Goal: Check status: Check status

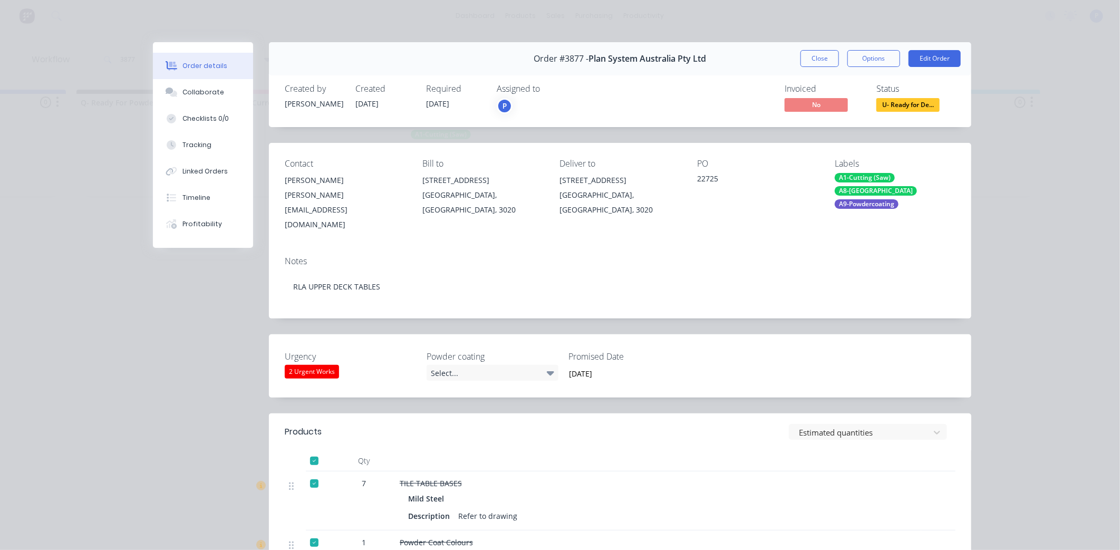
scroll to position [24, 0]
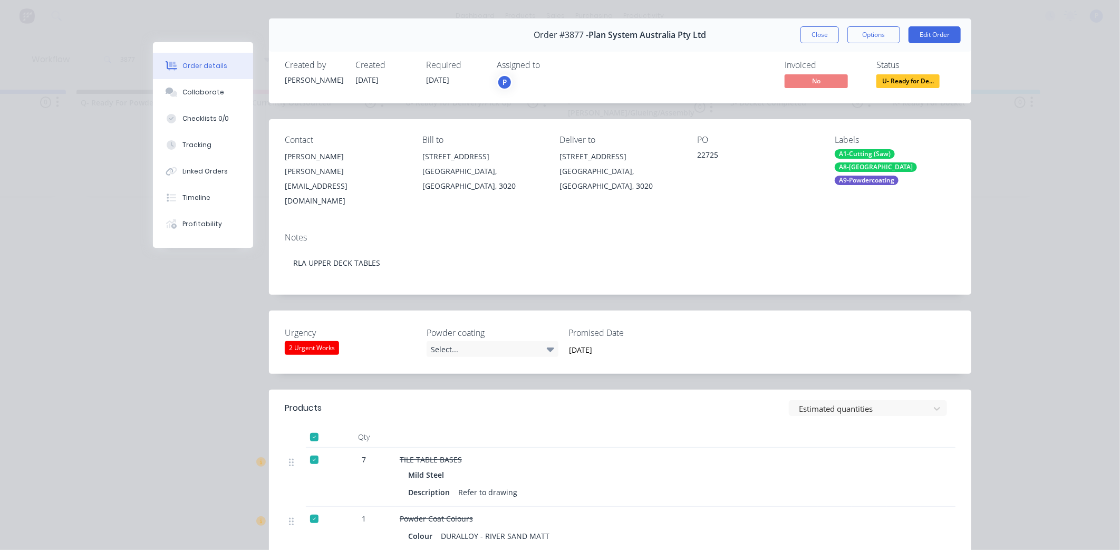
click at [812, 23] on div "Order #3877 - Plan System Australia Pty Ltd Close Options Edit Order" at bounding box center [620, 34] width 702 height 33
click at [812, 33] on button "Close" at bounding box center [819, 34] width 38 height 17
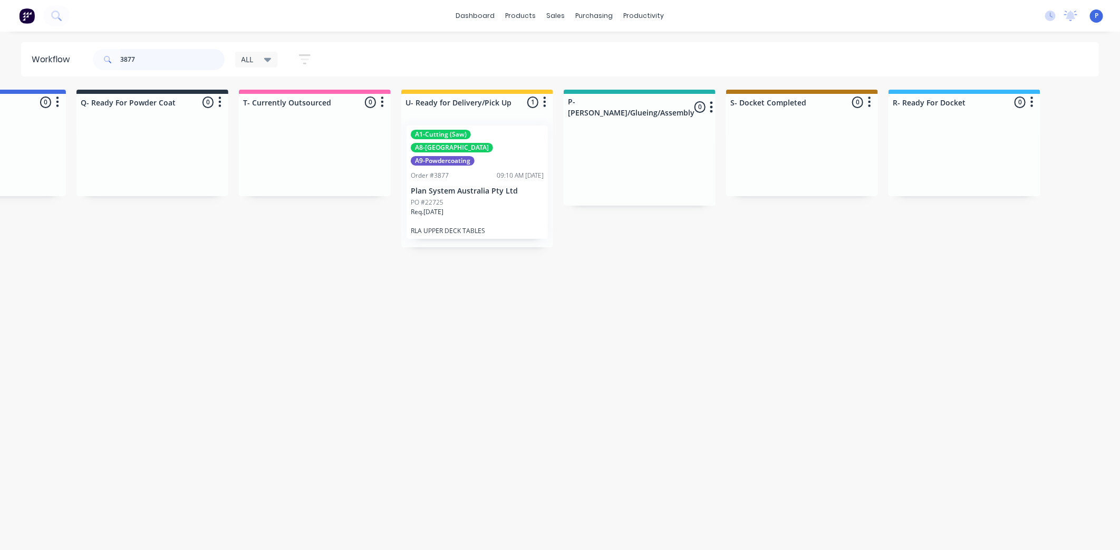
click at [168, 65] on input "3877" at bounding box center [172, 59] width 104 height 21
type input "3"
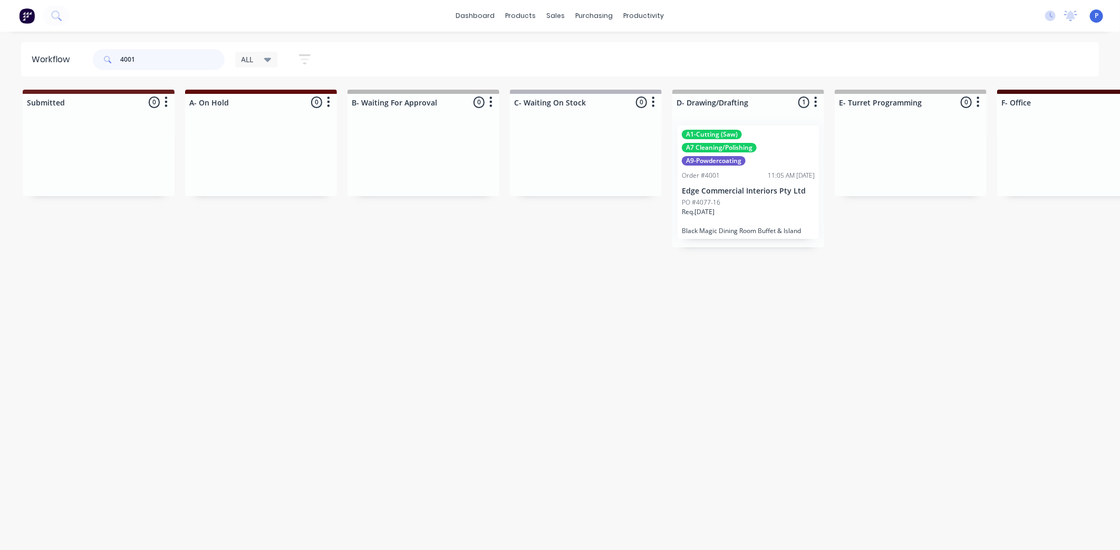
scroll to position [0, 202]
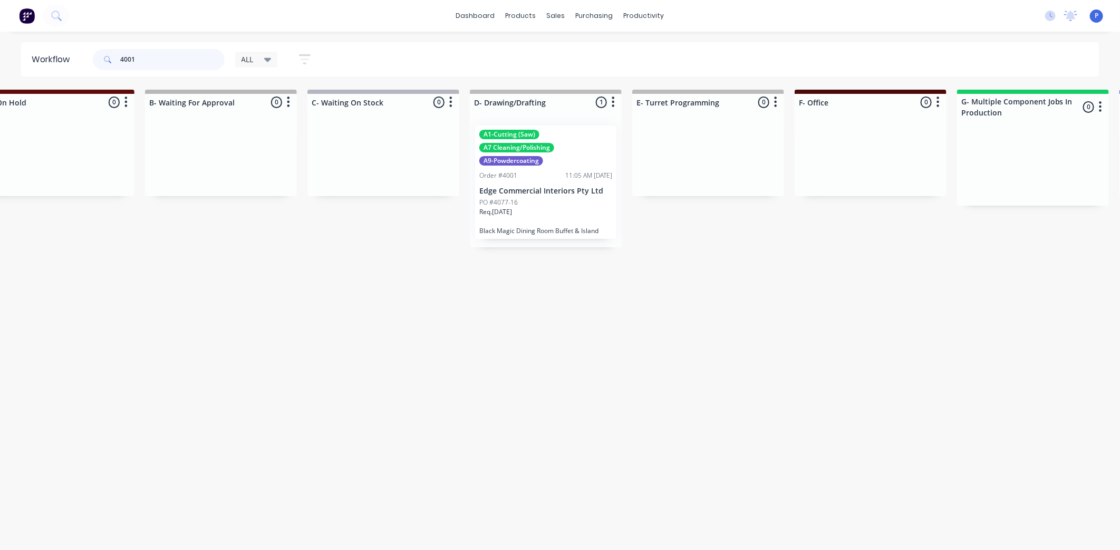
type input "4001"
click at [496, 228] on p "Black Magic Dining Room Buffet & Island" at bounding box center [545, 231] width 133 height 8
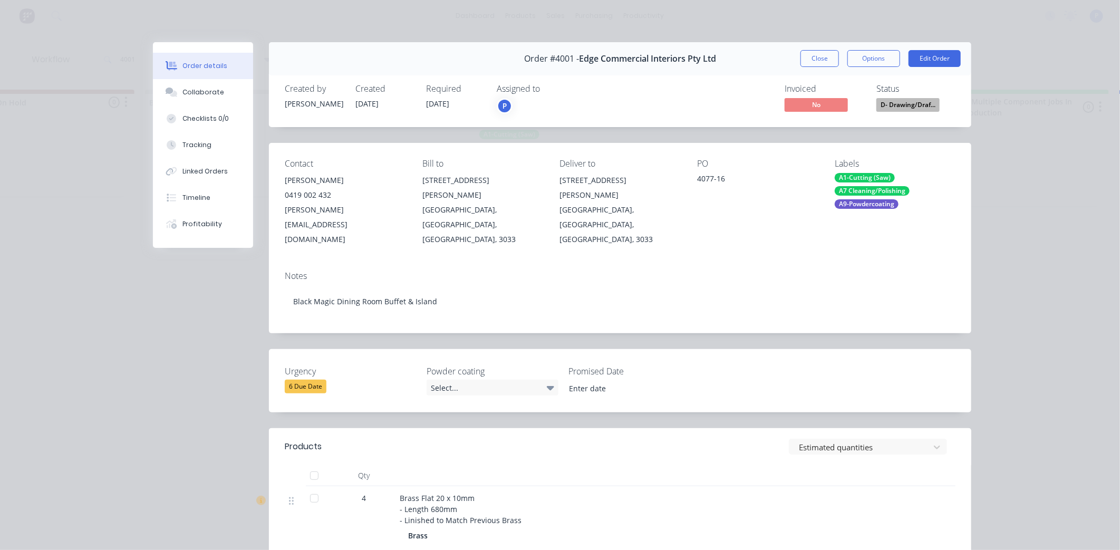
click at [318, 465] on div at bounding box center [314, 475] width 21 height 21
click at [217, 140] on button "Tracking" at bounding box center [203, 145] width 100 height 26
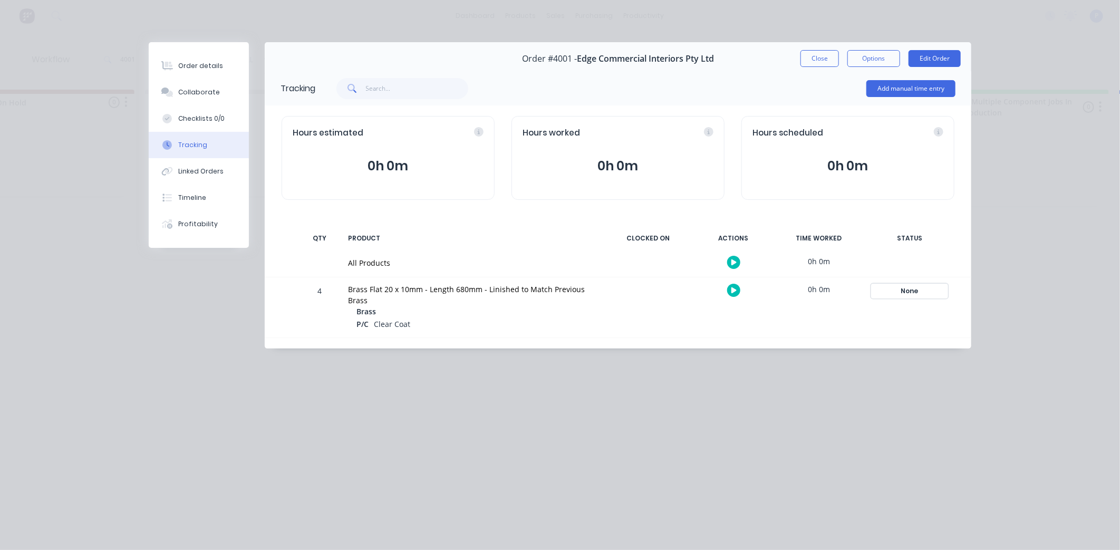
click at [889, 288] on div "None" at bounding box center [910, 291] width 76 height 14
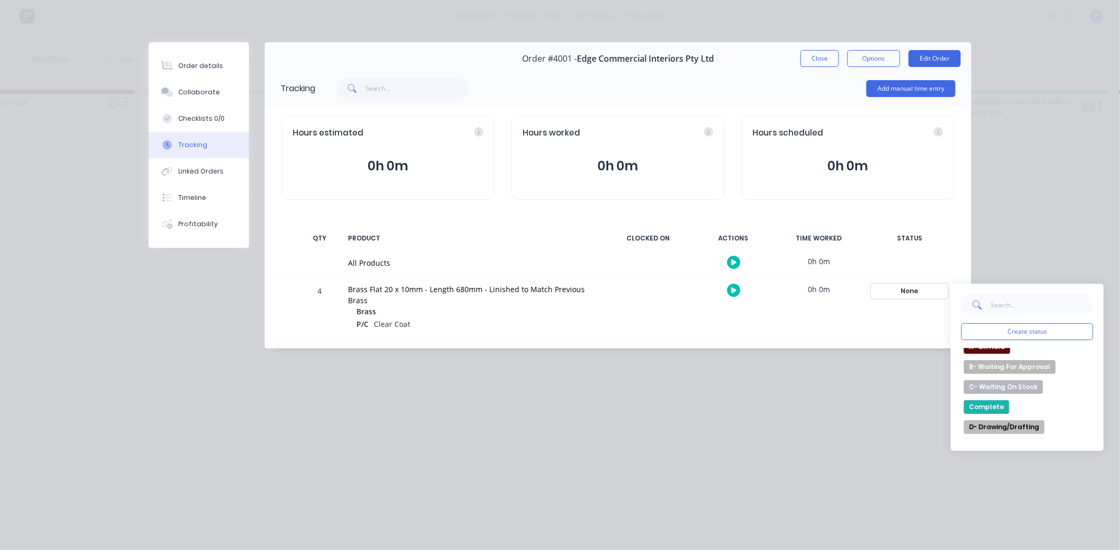
scroll to position [30, 0]
click at [1030, 308] on input "text" at bounding box center [1041, 304] width 103 height 21
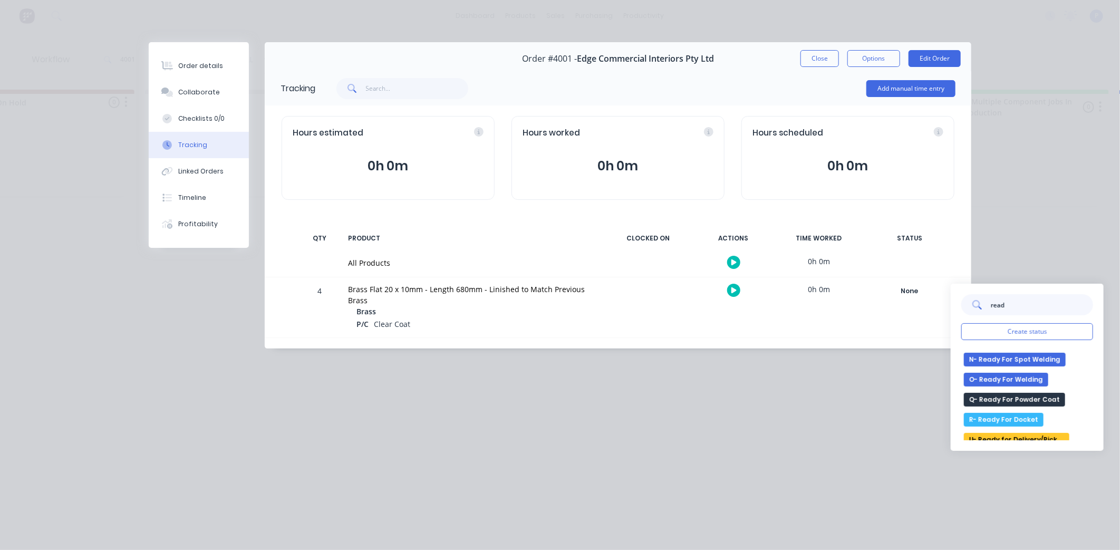
scroll to position [41, 0]
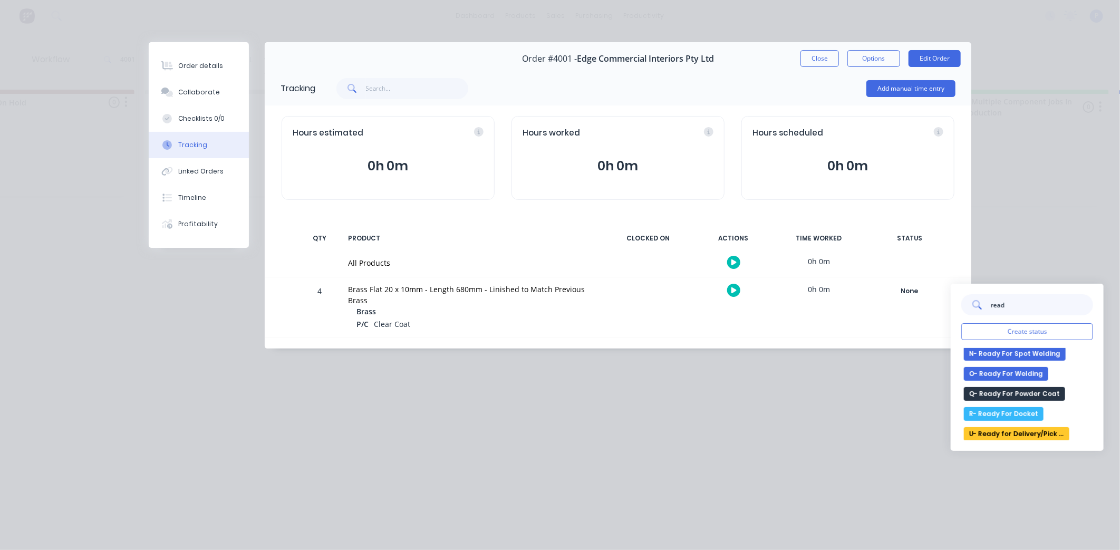
type input "read"
click at [1008, 430] on button "U- Ready for Delivery/Pick Up" at bounding box center [1016, 434] width 105 height 14
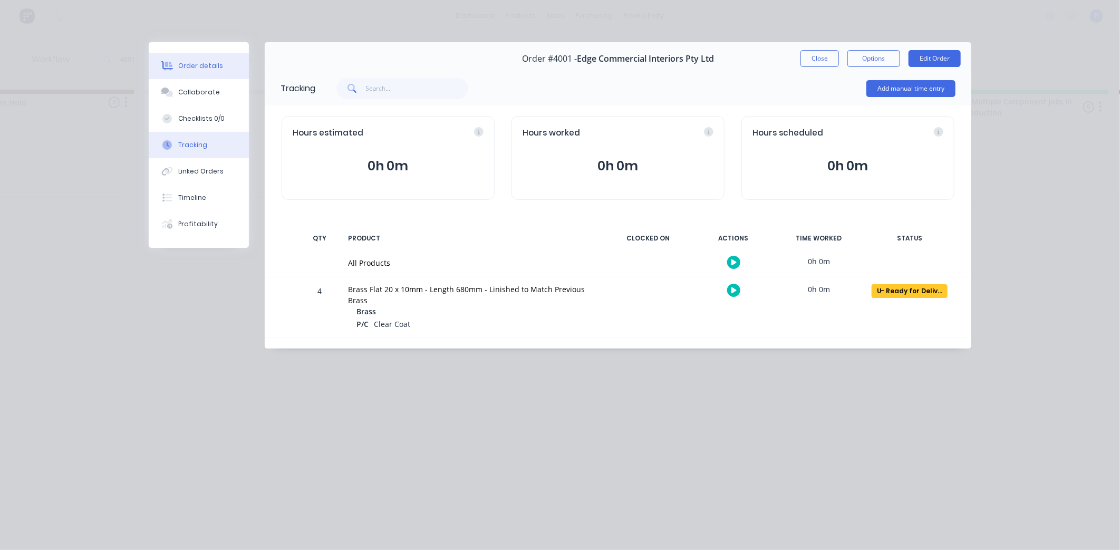
drag, startPoint x: 241, startPoint y: 78, endPoint x: 180, endPoint y: 57, distance: 64.2
click at [240, 79] on button "Collaborate" at bounding box center [199, 92] width 100 height 26
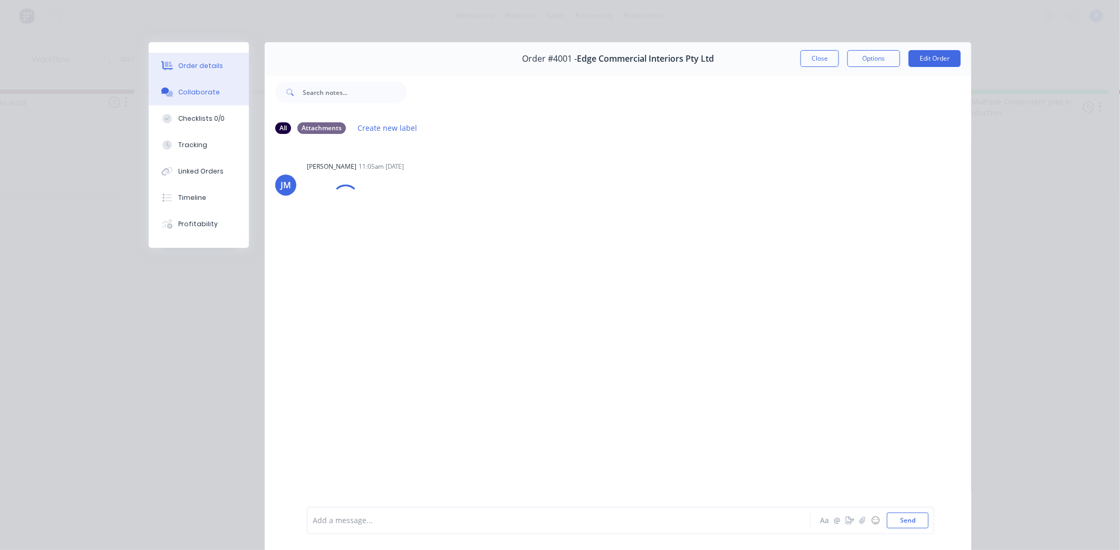
click at [180, 57] on button "Order details" at bounding box center [199, 66] width 100 height 26
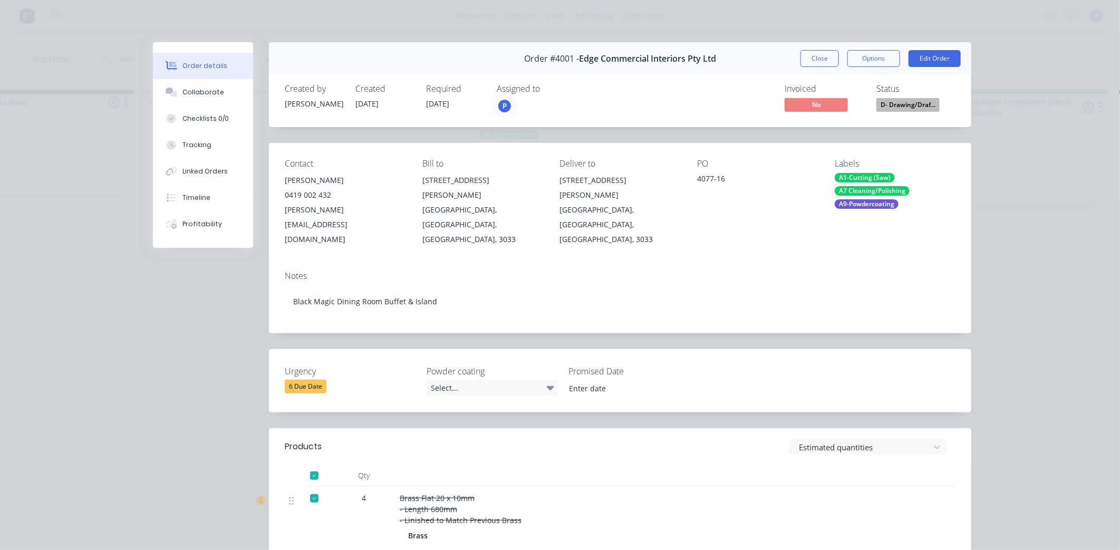
click at [925, 108] on span "D- Drawing/Draf..." at bounding box center [907, 104] width 63 height 13
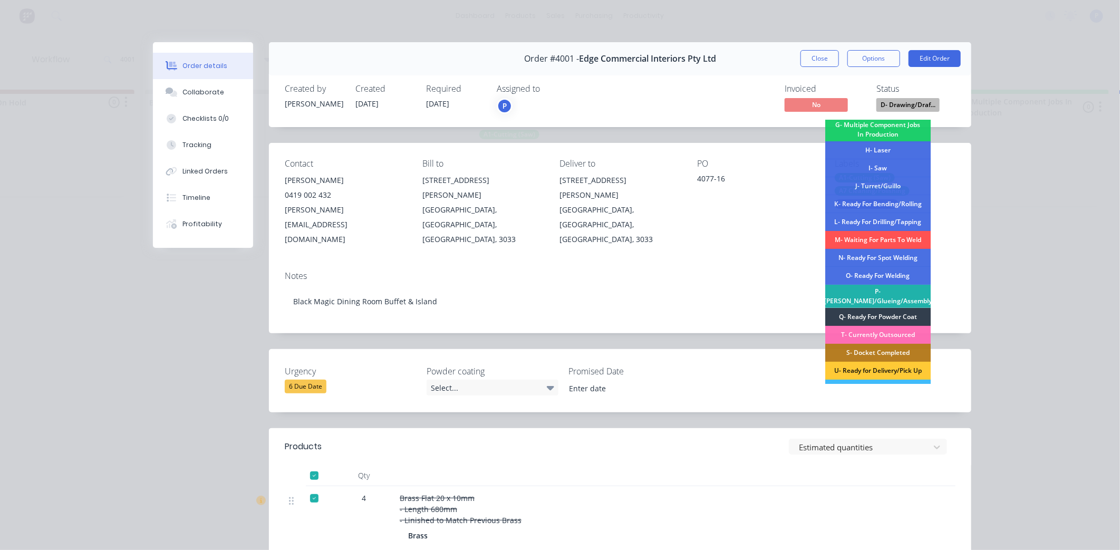
scroll to position [123, 0]
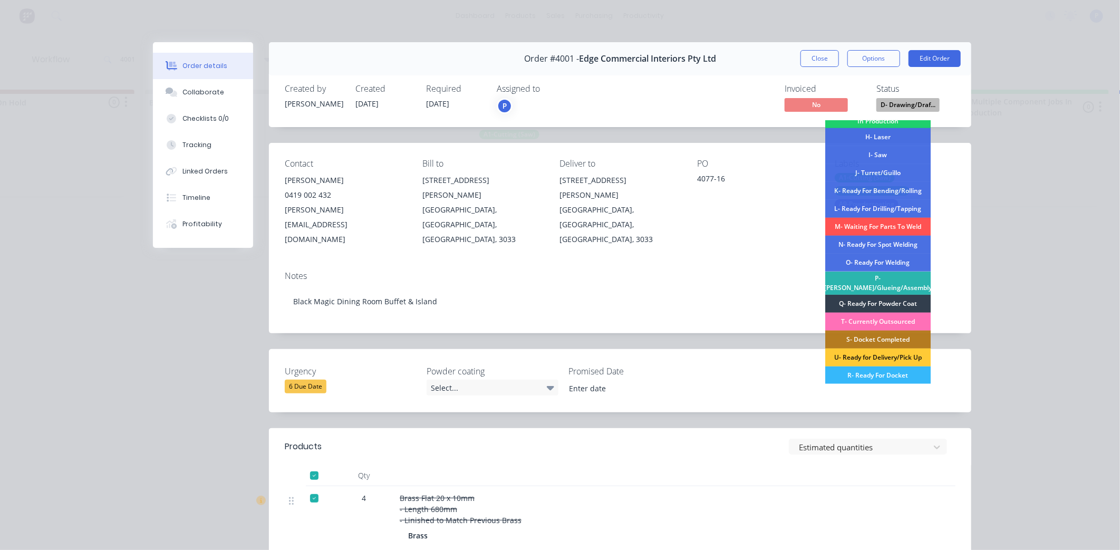
click at [891, 377] on div "R- Ready For Docket" at bounding box center [877, 375] width 105 height 18
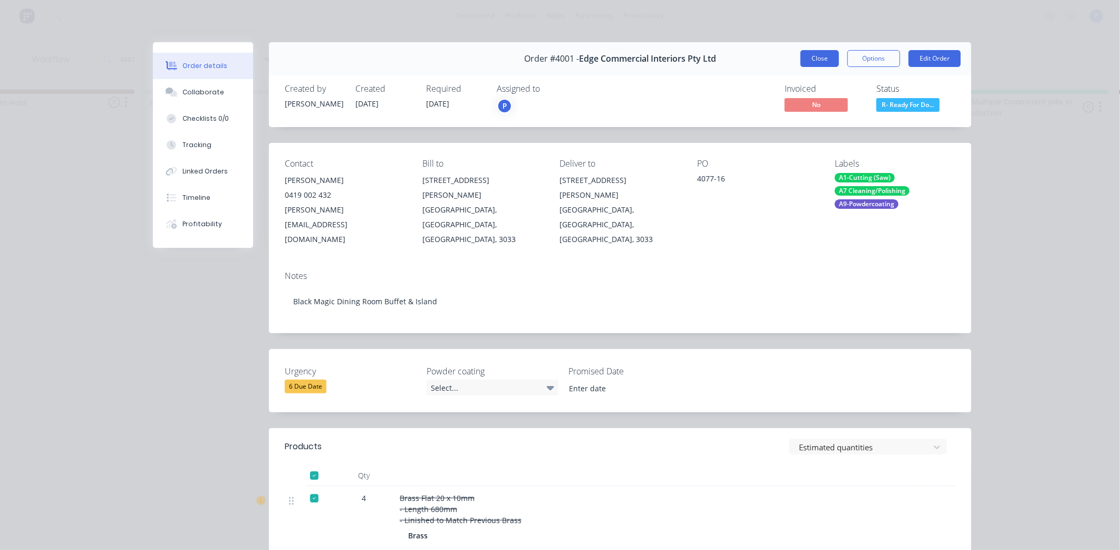
click at [815, 62] on button "Close" at bounding box center [819, 58] width 38 height 17
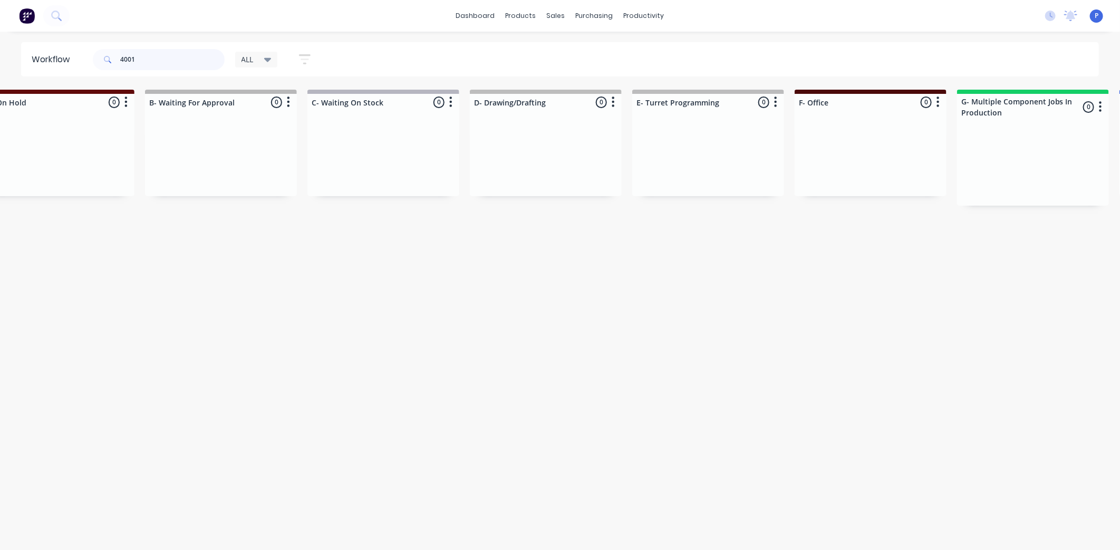
drag, startPoint x: 148, startPoint y: 59, endPoint x: 0, endPoint y: 95, distance: 151.9
click at [25, 77] on div "Workflow 4001 ALL Save new view None edit ALL (Default) edit ALLx edit Dispatch…" at bounding box center [358, 285] width 1120 height 487
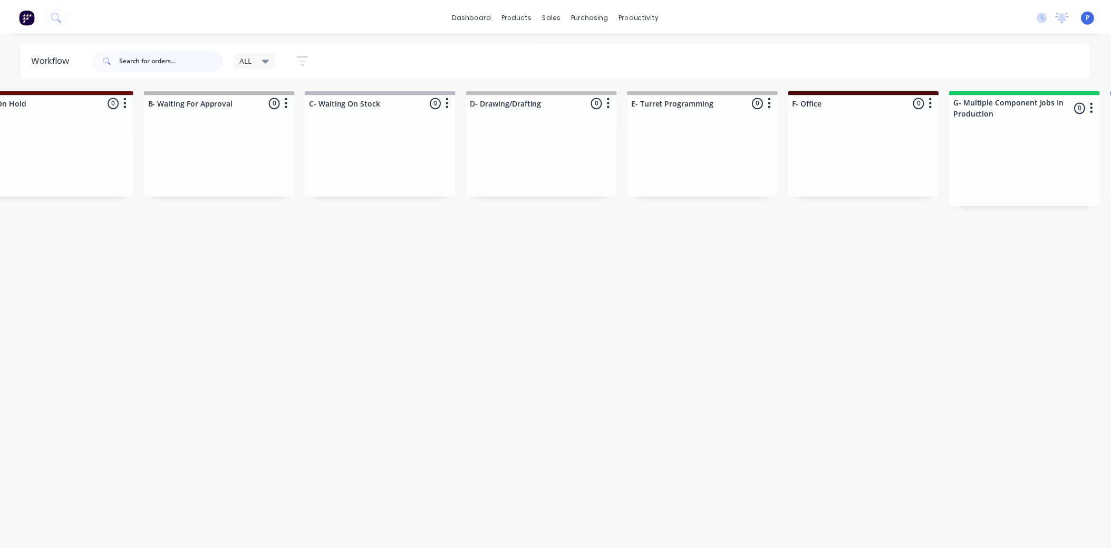
scroll to position [0, 0]
